Goal: Task Accomplishment & Management: Use online tool/utility

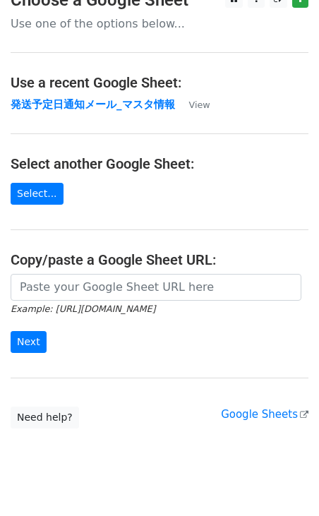
scroll to position [46, 0]
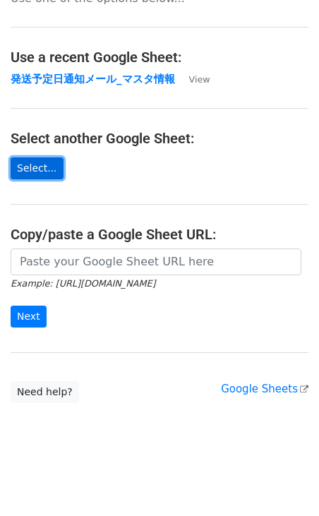
click at [44, 174] on link "Select..." at bounding box center [37, 169] width 53 height 22
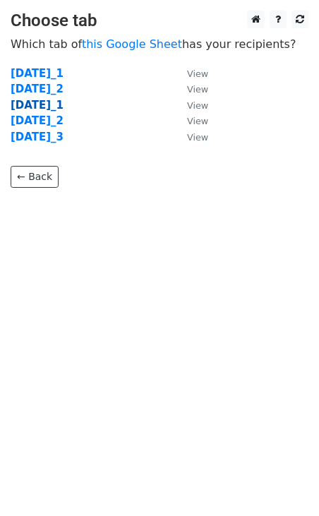
click at [64, 107] on strong "2025年9月_1" at bounding box center [37, 105] width 53 height 13
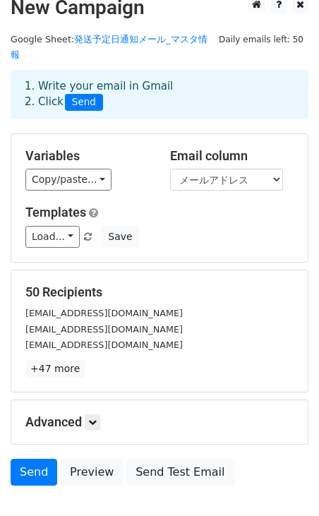
scroll to position [17, 0]
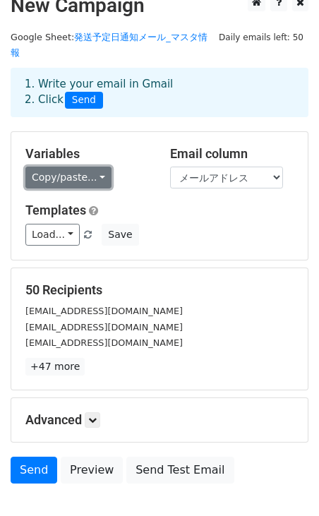
click at [85, 167] on link "Copy/paste..." at bounding box center [68, 178] width 86 height 22
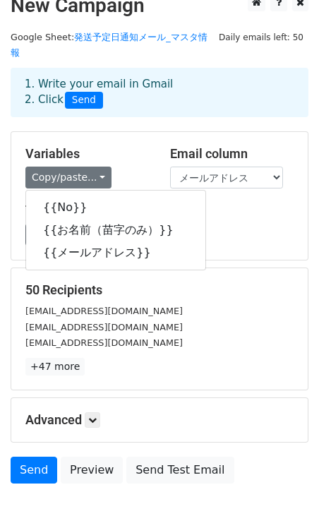
click at [124, 146] on h5 "Variables" at bounding box center [87, 154] width 124 height 16
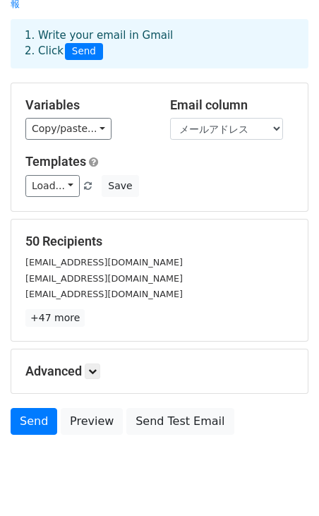
scroll to position [86, 0]
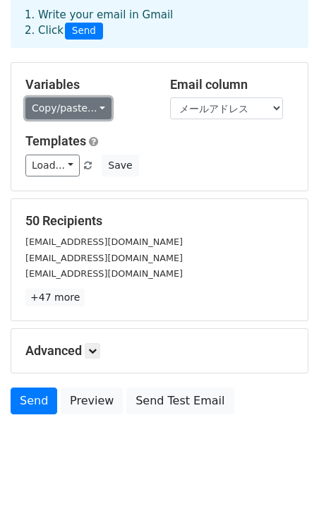
click at [97, 97] on link "Copy/paste..." at bounding box center [68, 108] width 86 height 22
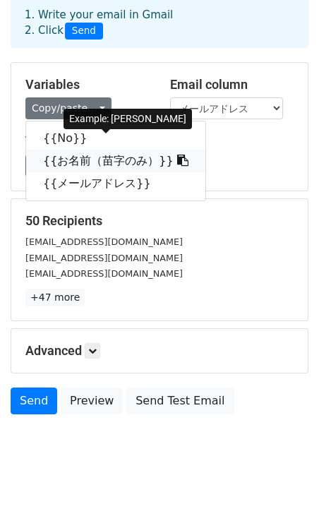
click at [102, 150] on link "{{お名前（苗字のみ）}}" at bounding box center [115, 161] width 179 height 23
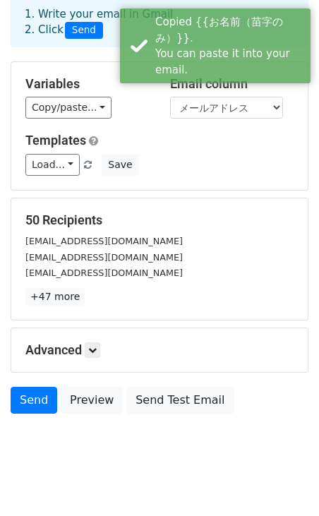
scroll to position [78, 0]
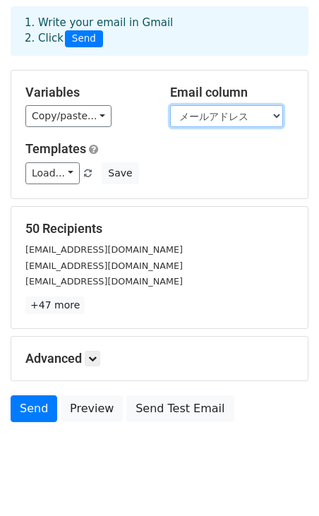
click at [232, 105] on select "No お名前（苗字のみ） メールアドレス" at bounding box center [226, 116] width 113 height 22
select select "お名前（苗字のみ）"
click at [170, 105] on select "No お名前（苗字のみ） メールアドレス" at bounding box center [226, 116] width 113 height 22
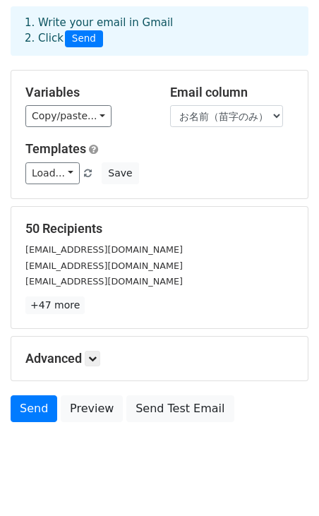
click at [205, 141] on h5 "Templates" at bounding box center [159, 149] width 268 height 16
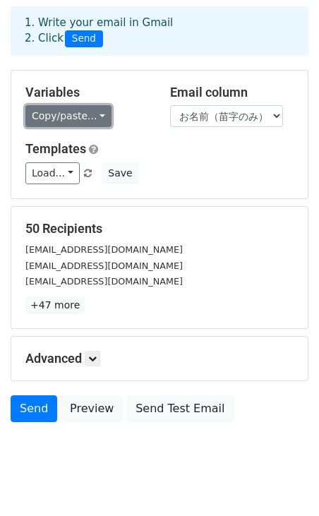
click at [90, 102] on div "Variables Copy/paste... {{No}} {{お名前（苗字のみ）}} {{メールアドレス}} Email column No お名前（苗字…" at bounding box center [159, 135] width 297 height 128
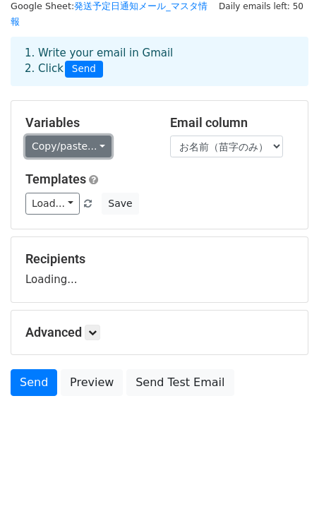
click at [97, 146] on div "Variables Copy/paste... {{No}} {{お名前（苗字のみ）}} {{メールアドレス}} Email column No お名前（苗字…" at bounding box center [159, 165] width 297 height 128
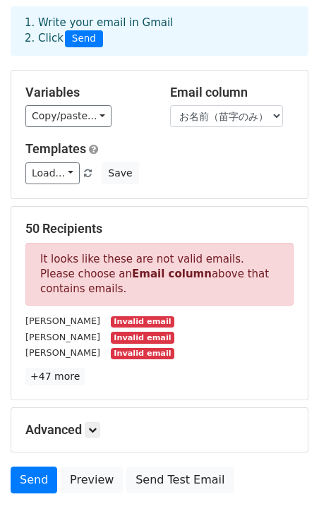
click at [165, 141] on h5 "Templates" at bounding box center [159, 149] width 268 height 16
click at [215, 105] on select "No お名前（苗字のみ） メールアドレス" at bounding box center [226, 116] width 113 height 22
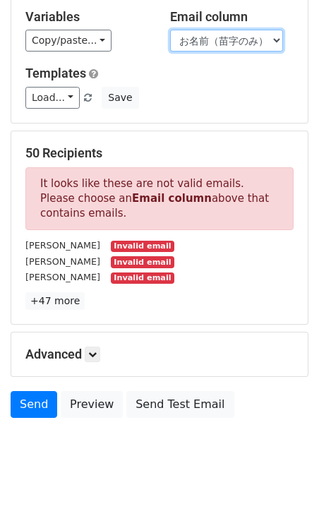
scroll to position [160, 0]
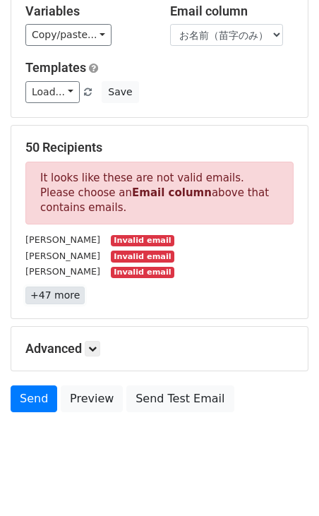
click at [57, 287] on link "+47 more" at bounding box center [54, 296] width 59 height 18
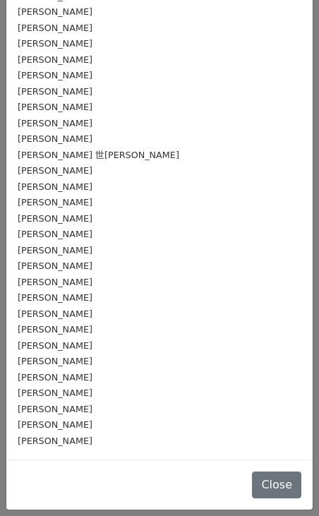
scroll to position [0, 0]
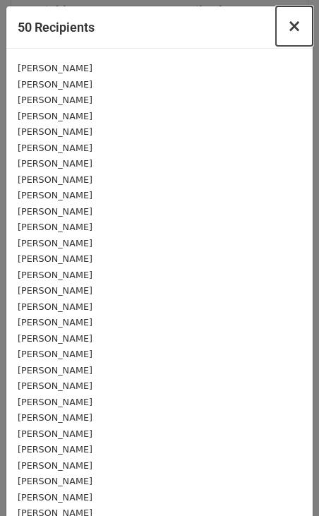
click at [297, 34] on span "×" at bounding box center [295, 26] width 14 height 20
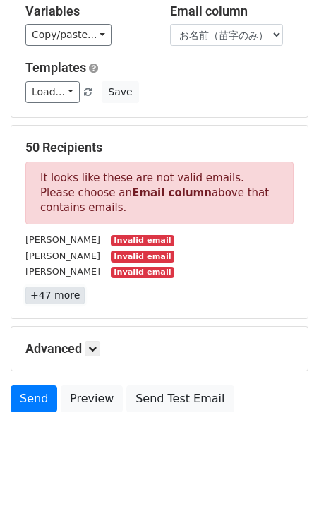
click at [61, 287] on link "+47 more" at bounding box center [54, 296] width 59 height 18
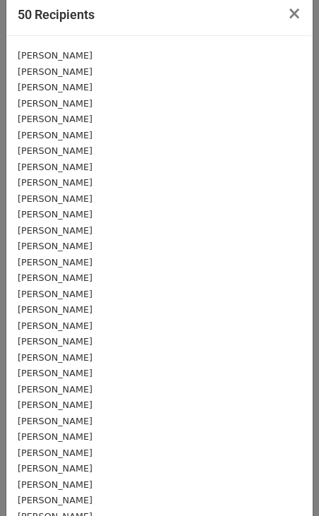
scroll to position [11, 0]
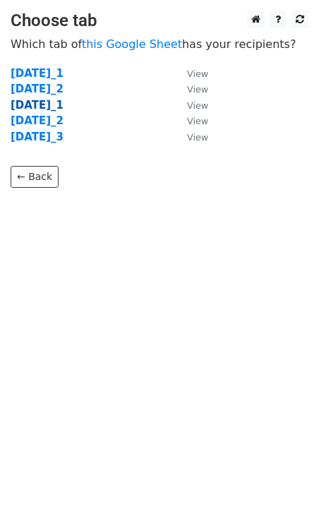
click at [64, 109] on strong "2025年9月_1" at bounding box center [37, 105] width 53 height 13
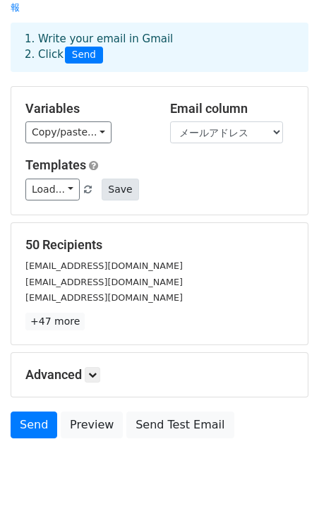
scroll to position [88, 0]
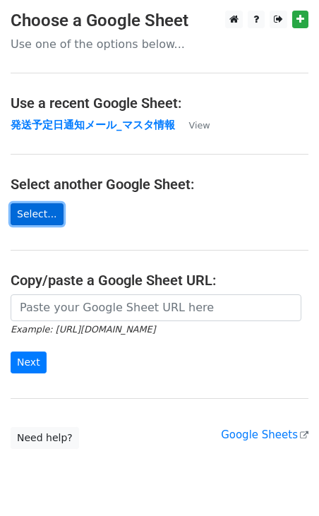
click at [53, 218] on link "Select..." at bounding box center [37, 214] width 53 height 22
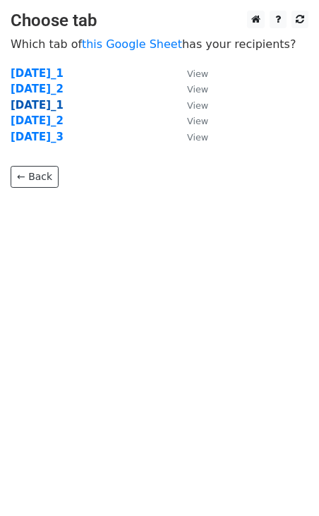
click at [64, 110] on strong "[DATE]_1" at bounding box center [37, 105] width 53 height 13
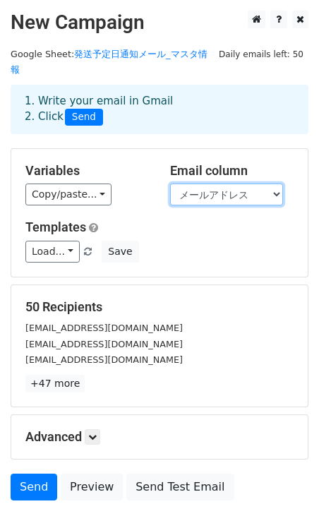
click at [251, 184] on select "No お名前（苗字のみ） メールアドレス" at bounding box center [226, 195] width 113 height 22
click at [213, 184] on select "No お名前（苗字のみ） メールアドレス" at bounding box center [226, 195] width 113 height 22
click at [170, 184] on select "No お名前（苗字のみ） メールアドレス" at bounding box center [226, 195] width 113 height 22
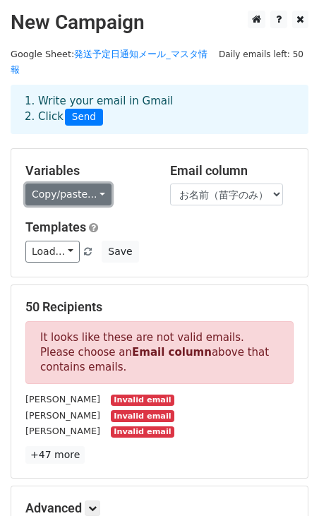
click at [85, 184] on link "Copy/paste..." at bounding box center [68, 195] width 86 height 22
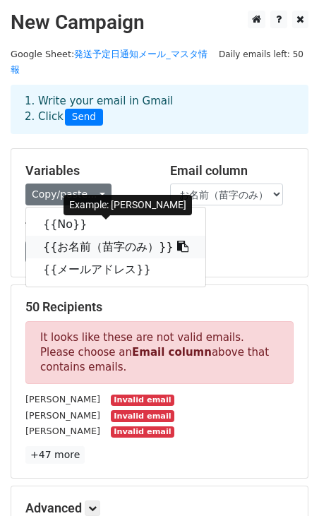
click at [84, 236] on link "{{お名前（苗字のみ）}}" at bounding box center [115, 247] width 179 height 23
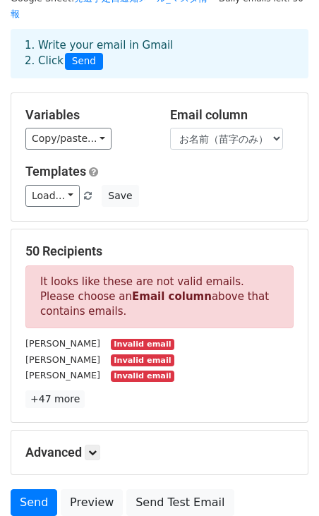
scroll to position [58, 0]
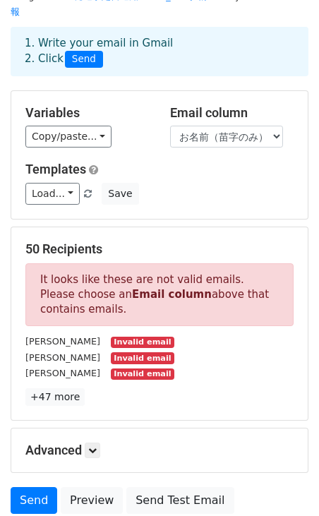
click at [206, 389] on p "+47 more" at bounding box center [159, 398] width 268 height 18
click at [213, 134] on div "Variables Copy/paste... {{No}} {{お名前（苗字のみ）}} {{メールアドレス}} Email column No お名前（苗字…" at bounding box center [159, 155] width 297 height 128
click at [206, 107] on div "Email column No お名前（苗字のみ） メールアドレス" at bounding box center [232, 126] width 145 height 43
click at [206, 126] on select "No お名前（苗字のみ） メールアドレス" at bounding box center [226, 137] width 113 height 22
select select "メールアドレス"
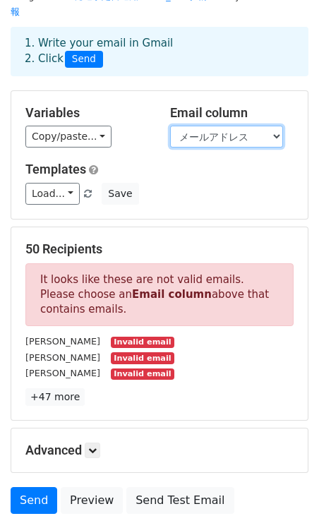
click at [170, 126] on select "No お名前（苗字のみ） メールアドレス" at bounding box center [226, 137] width 113 height 22
click at [190, 201] on div "Variables Copy/paste... {{No}} {{お名前（苗字のみ）}} {{メールアドレス}} Email column No お名前（苗字…" at bounding box center [159, 155] width 297 height 128
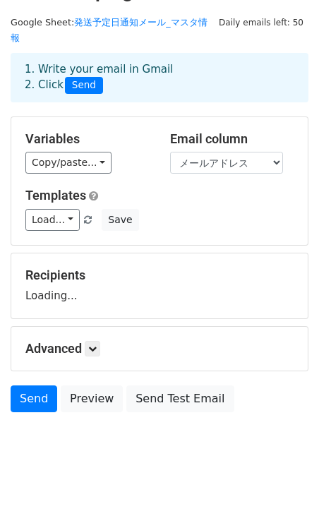
click at [158, 117] on div "Variables Copy/paste... {{No}} {{お名前（苗字のみ）}} {{メールアドレス}} Email column No お名前（苗字…" at bounding box center [159, 181] width 297 height 128
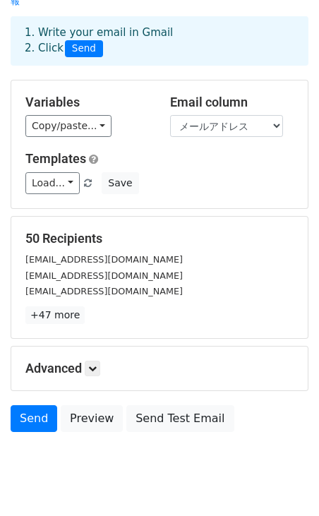
scroll to position [75, 0]
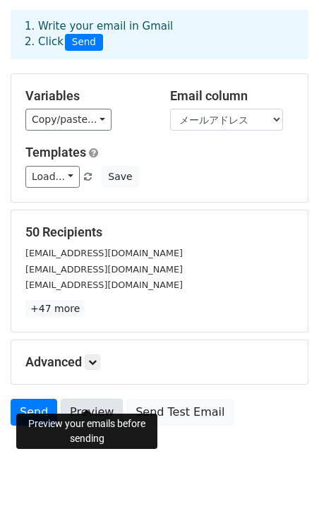
click at [103, 399] on link "Preview" at bounding box center [92, 412] width 62 height 27
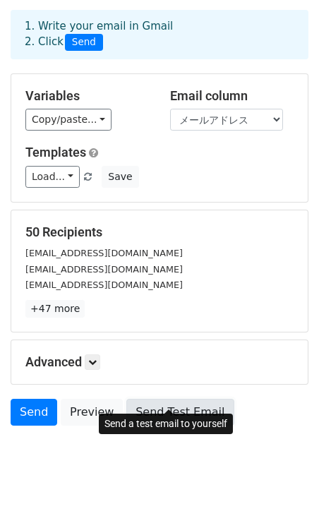
click at [153, 405] on link "Send Test Email" at bounding box center [179, 412] width 107 height 27
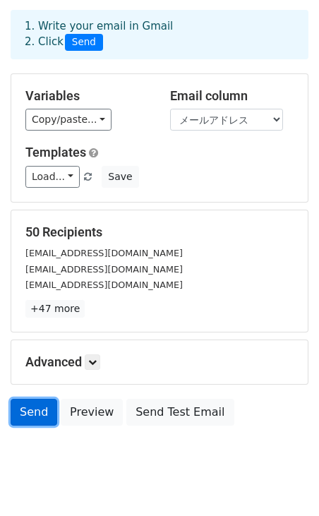
click at [38, 399] on link "Send" at bounding box center [34, 412] width 47 height 27
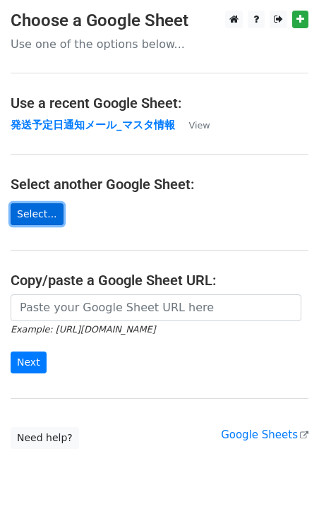
click at [57, 216] on link "Select..." at bounding box center [37, 214] width 53 height 22
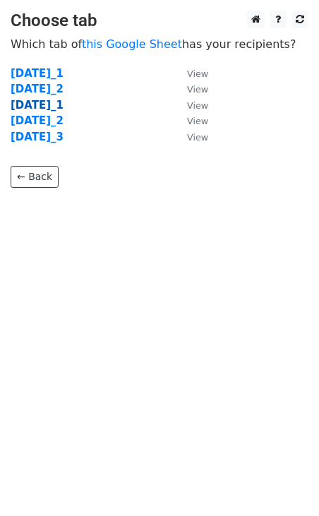
click at [64, 106] on strong "[DATE]_1" at bounding box center [37, 105] width 53 height 13
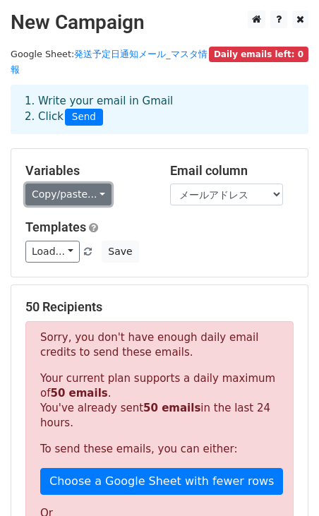
click at [90, 184] on link "Copy/paste..." at bounding box center [68, 195] width 86 height 22
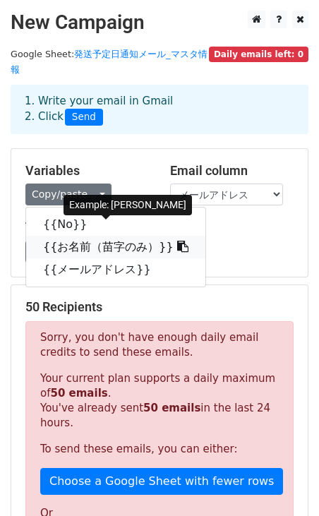
click at [87, 239] on link "{{お名前（苗字のみ）}}" at bounding box center [115, 247] width 179 height 23
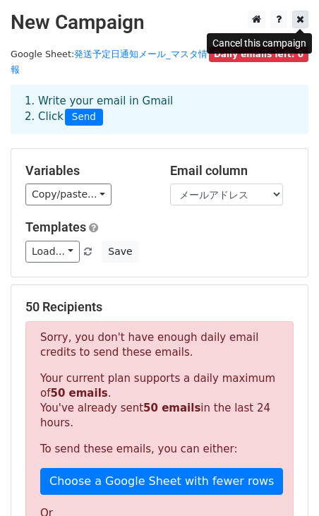
click at [305, 21] on link at bounding box center [300, 20] width 16 height 18
